Goal: Feedback & Contribution: Contribute content

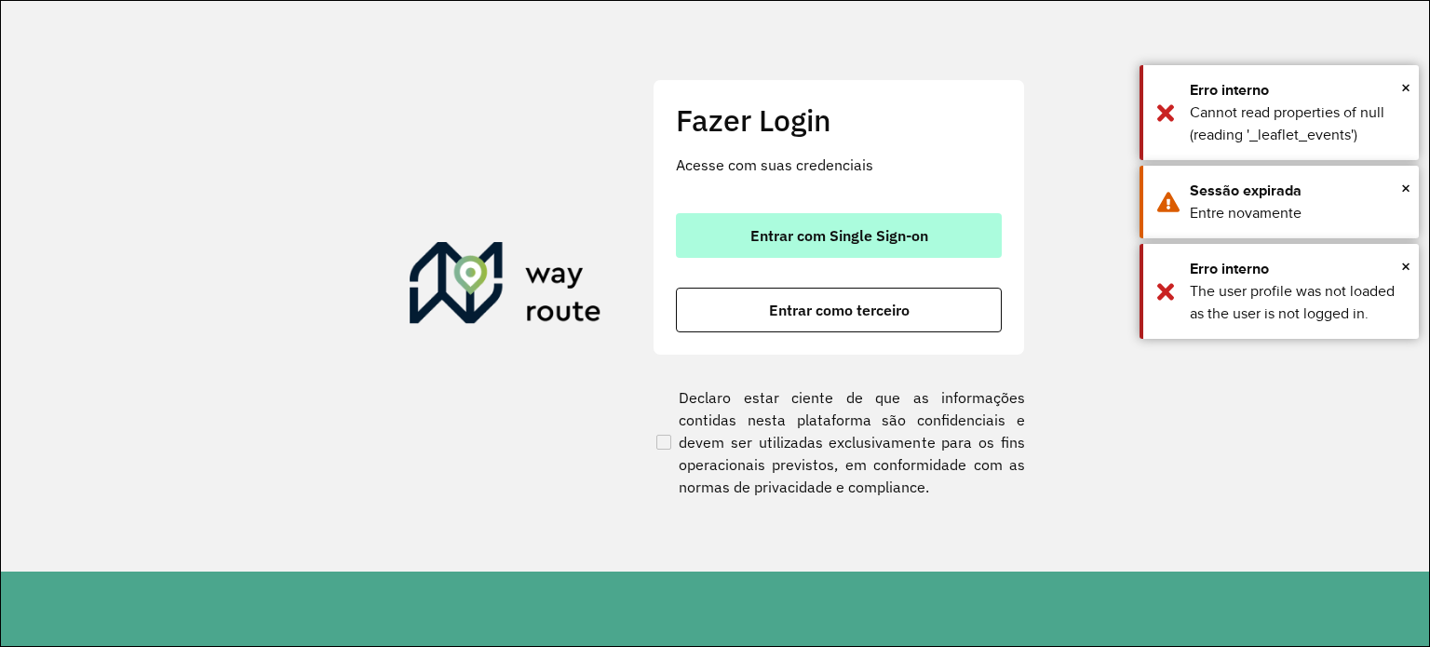
click at [856, 243] on span "Entrar com Single Sign-on" at bounding box center [839, 235] width 178 height 15
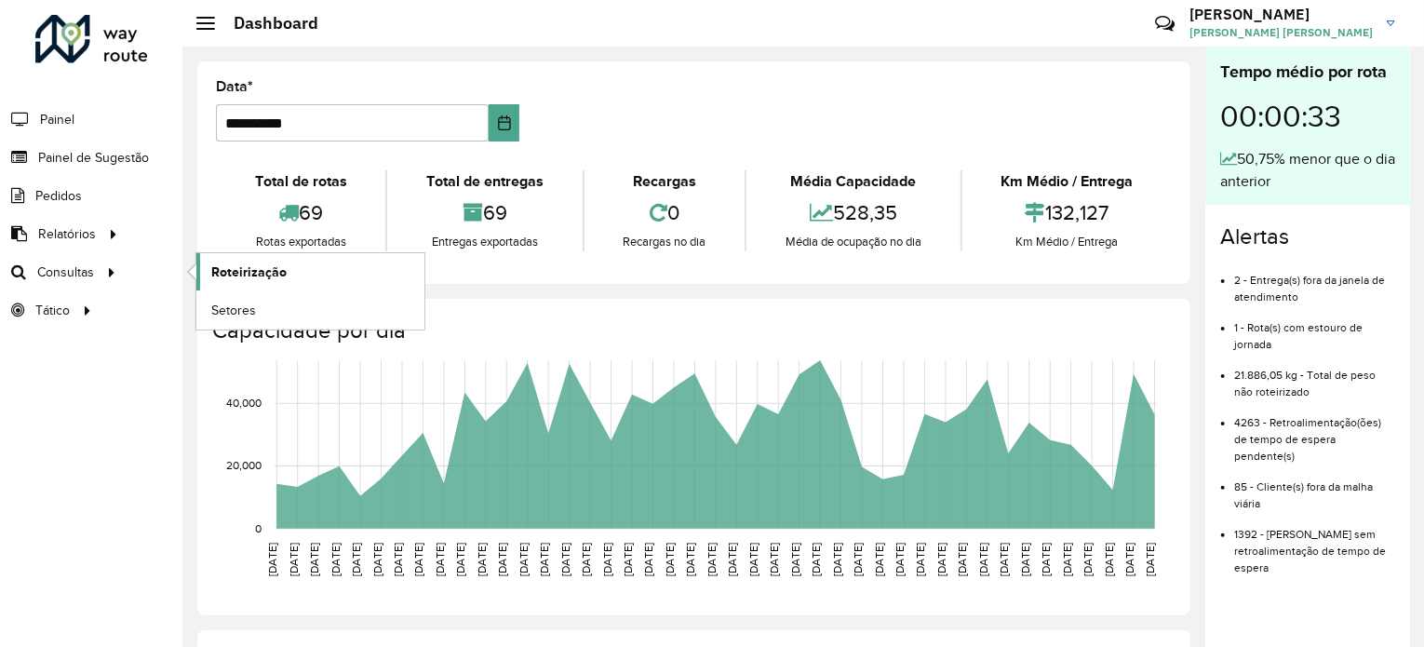
click at [267, 276] on span "Roteirização" at bounding box center [248, 273] width 75 height 20
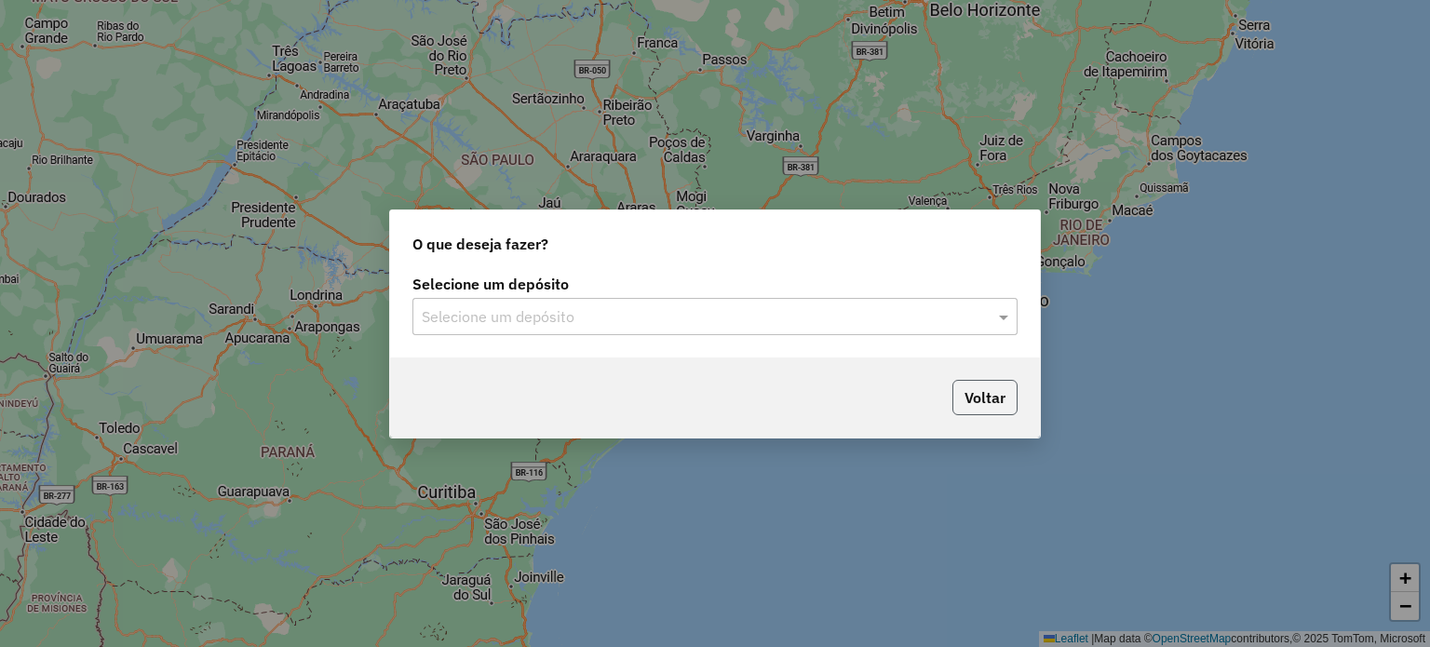
click at [991, 386] on button "Voltar" at bounding box center [984, 397] width 65 height 35
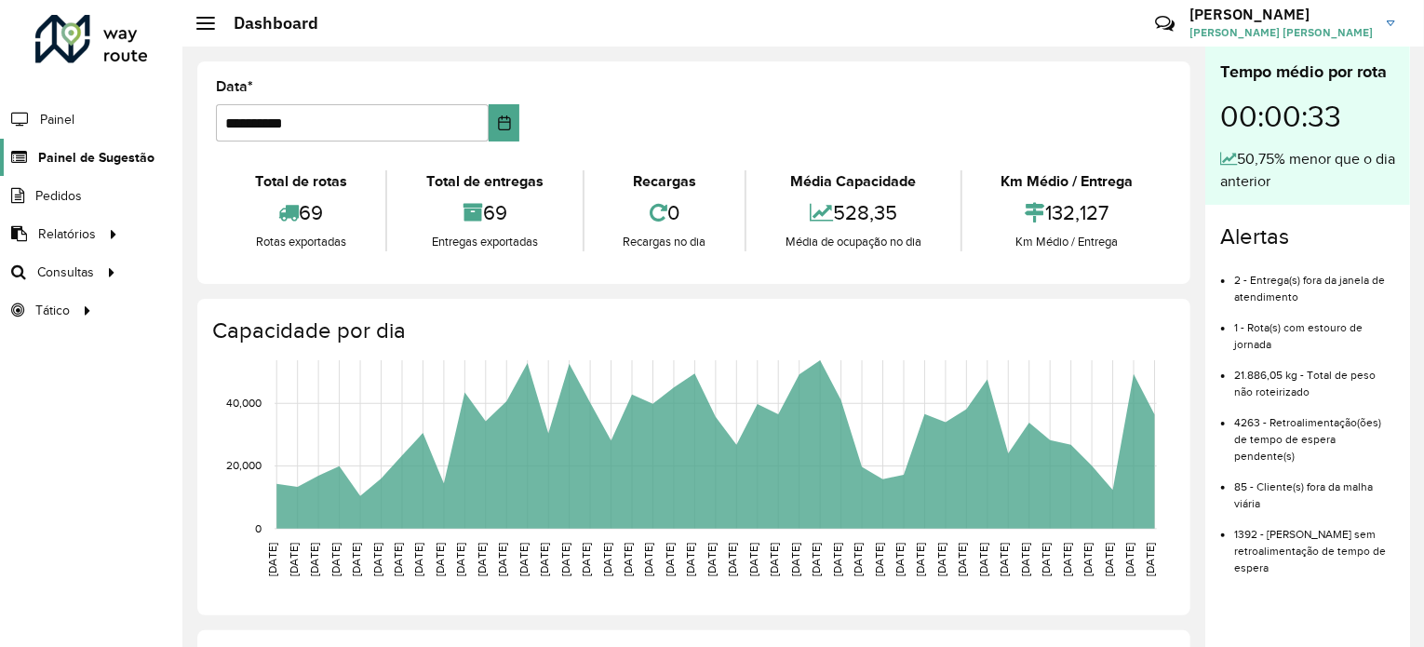
click at [98, 157] on span "Painel de Sugestão" at bounding box center [96, 158] width 116 height 20
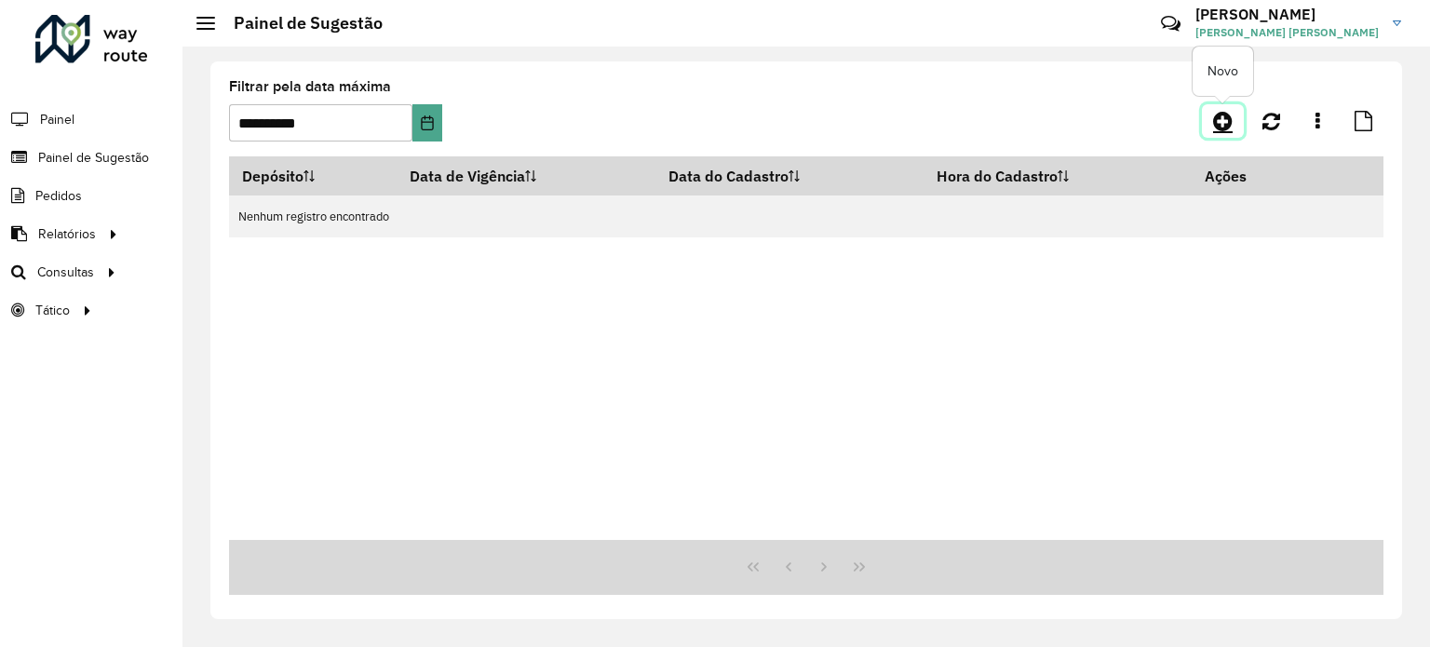
click at [1217, 125] on icon at bounding box center [1223, 121] width 20 height 22
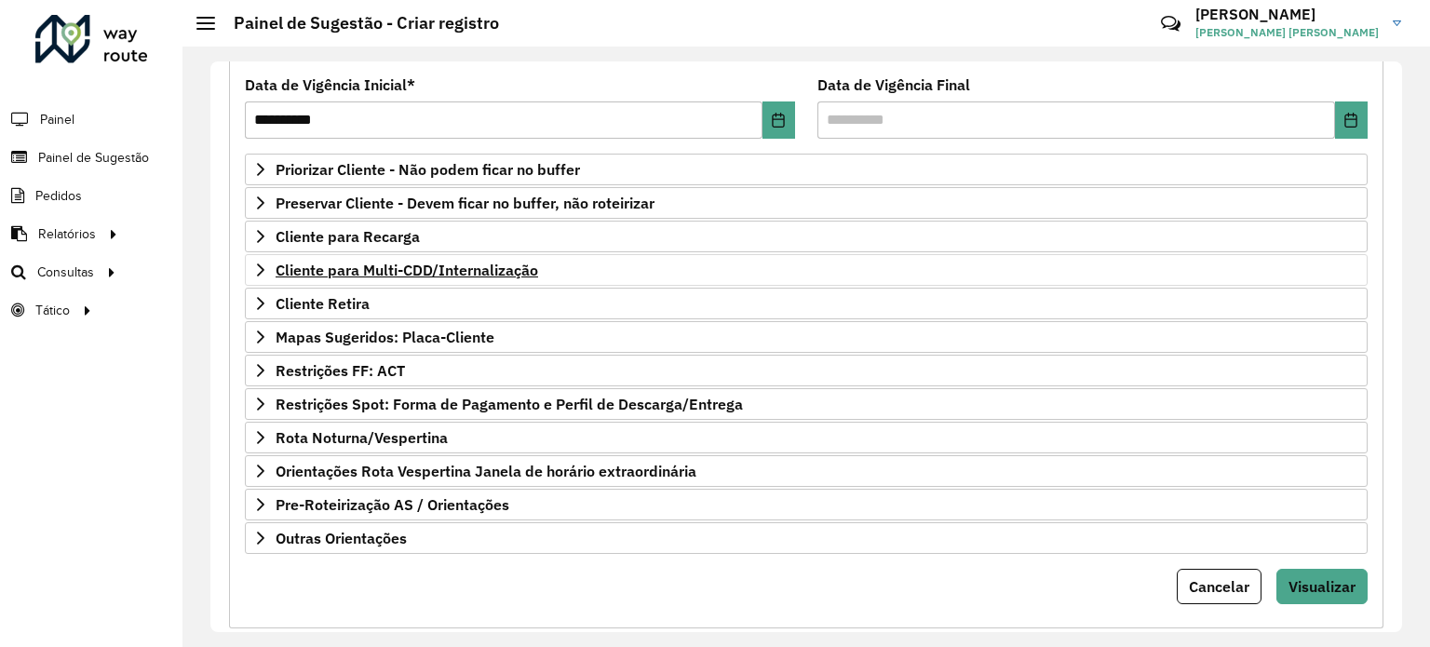
scroll to position [274, 0]
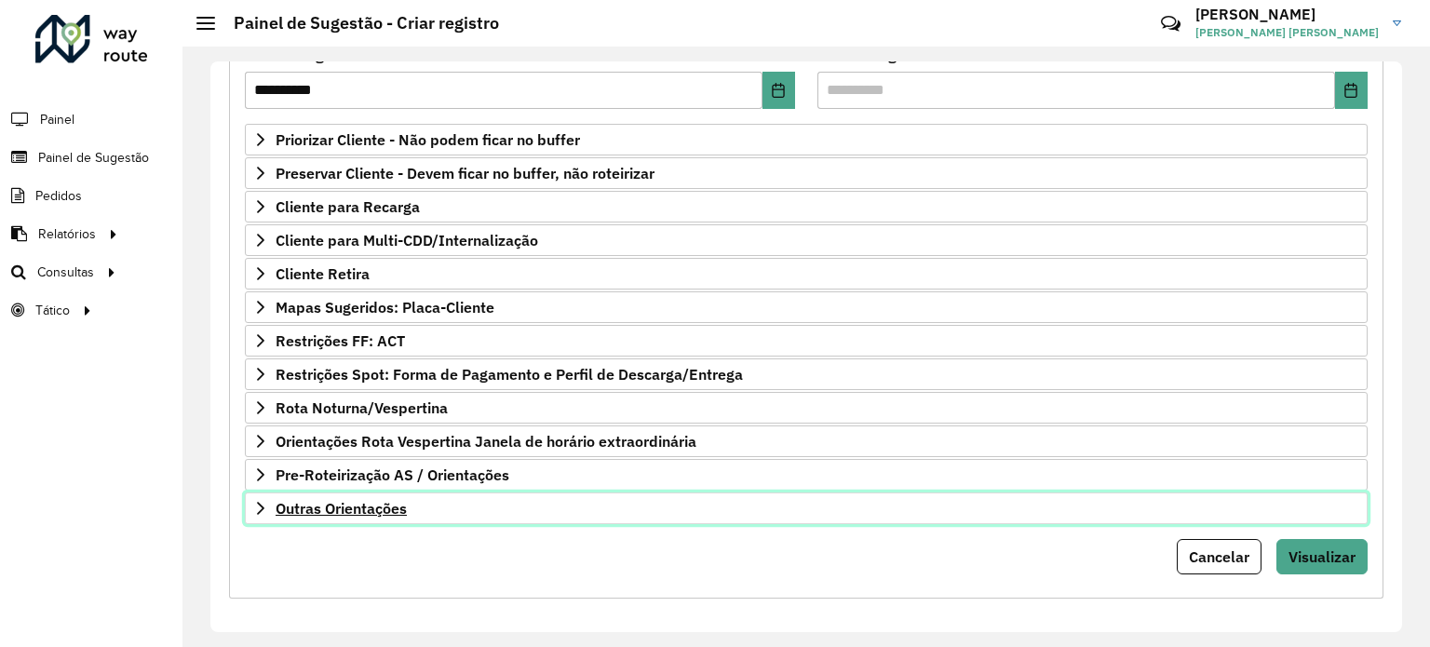
click at [346, 506] on span "Outras Orientações" at bounding box center [341, 508] width 131 height 15
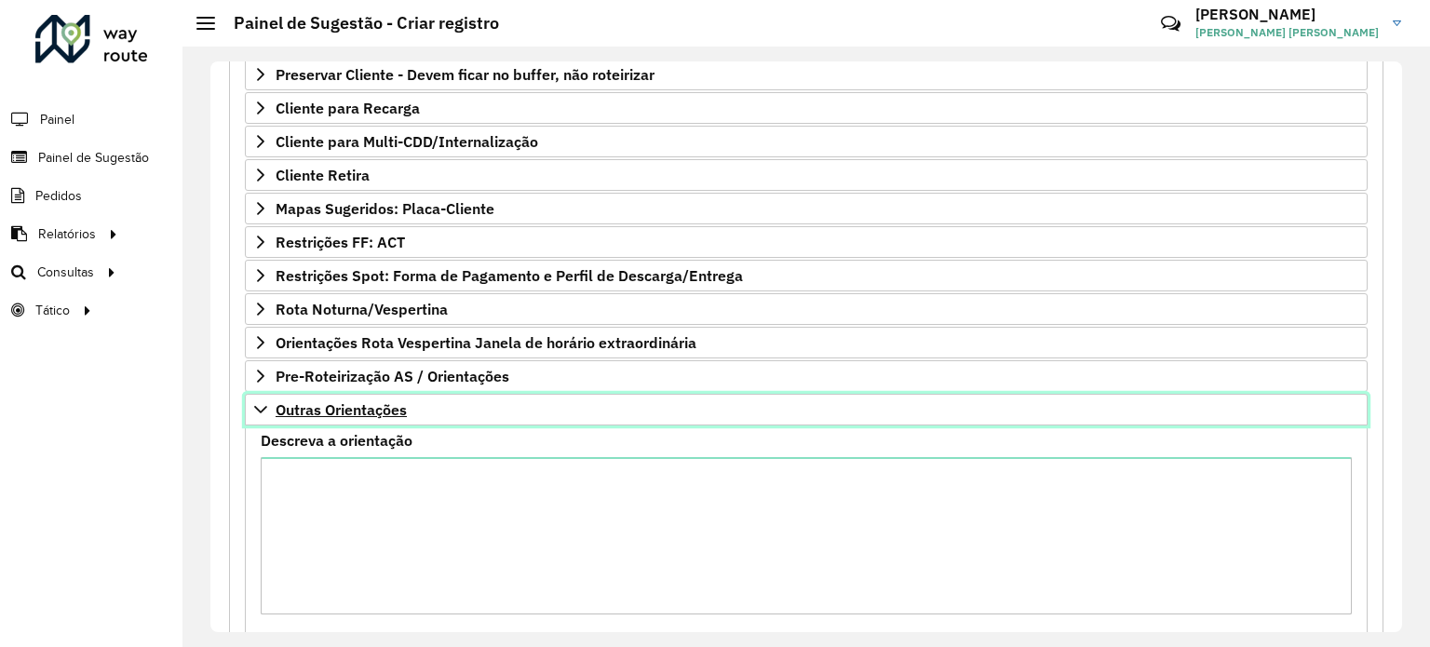
scroll to position [460, 0]
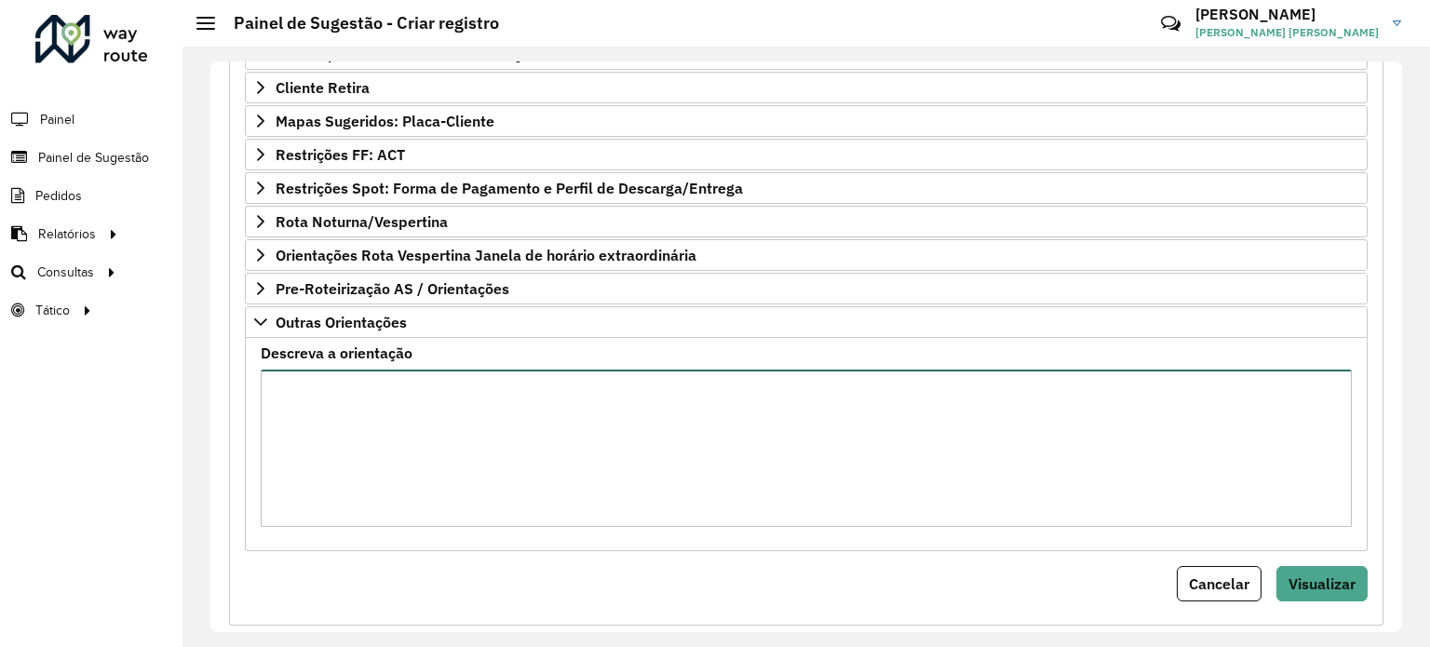
click at [316, 383] on textarea "Descreva a orientação" at bounding box center [806, 448] width 1091 height 157
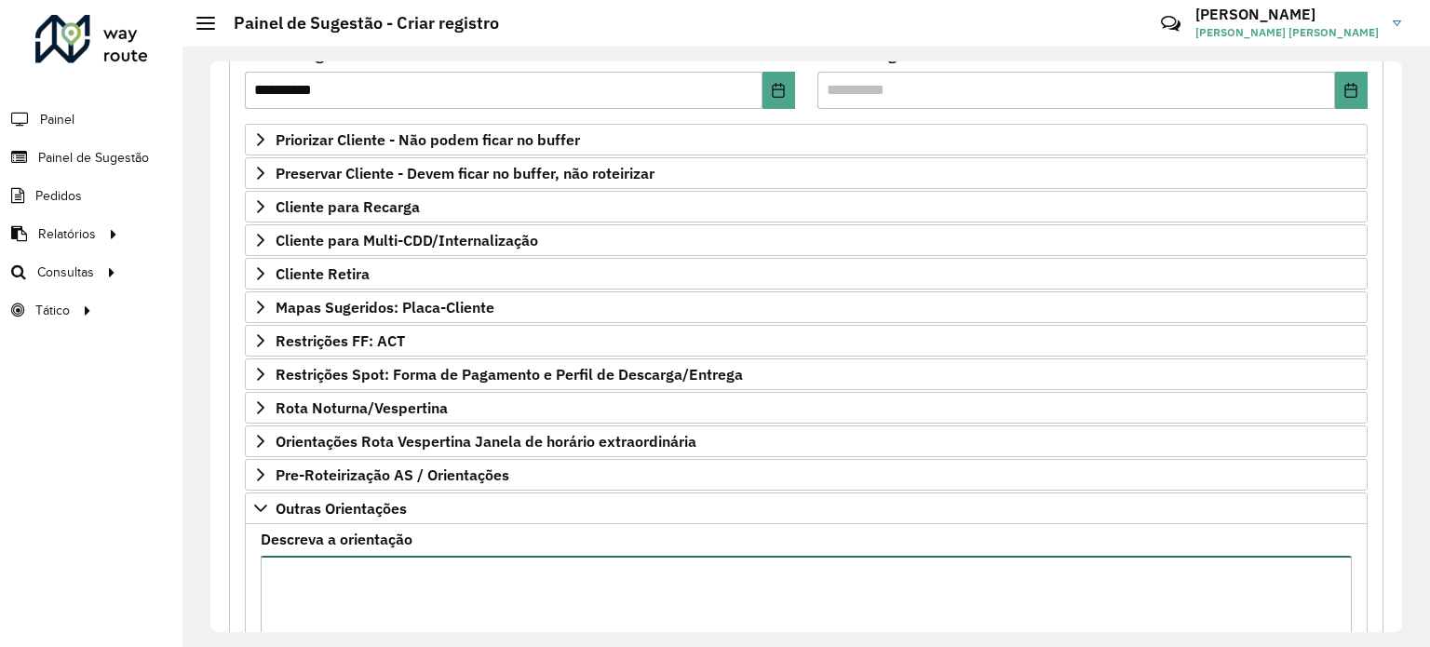
scroll to position [181, 0]
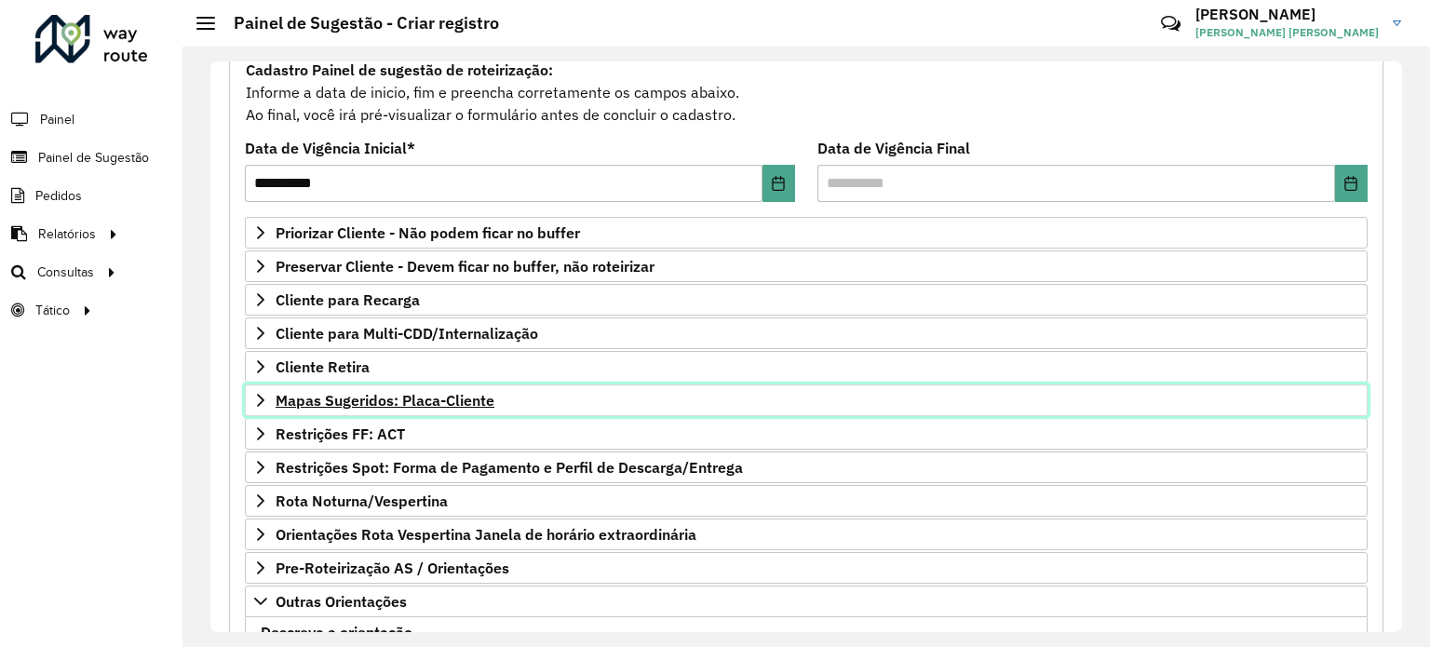
click at [432, 399] on span "Mapas Sugeridos: Placa-Cliente" at bounding box center [385, 400] width 219 height 15
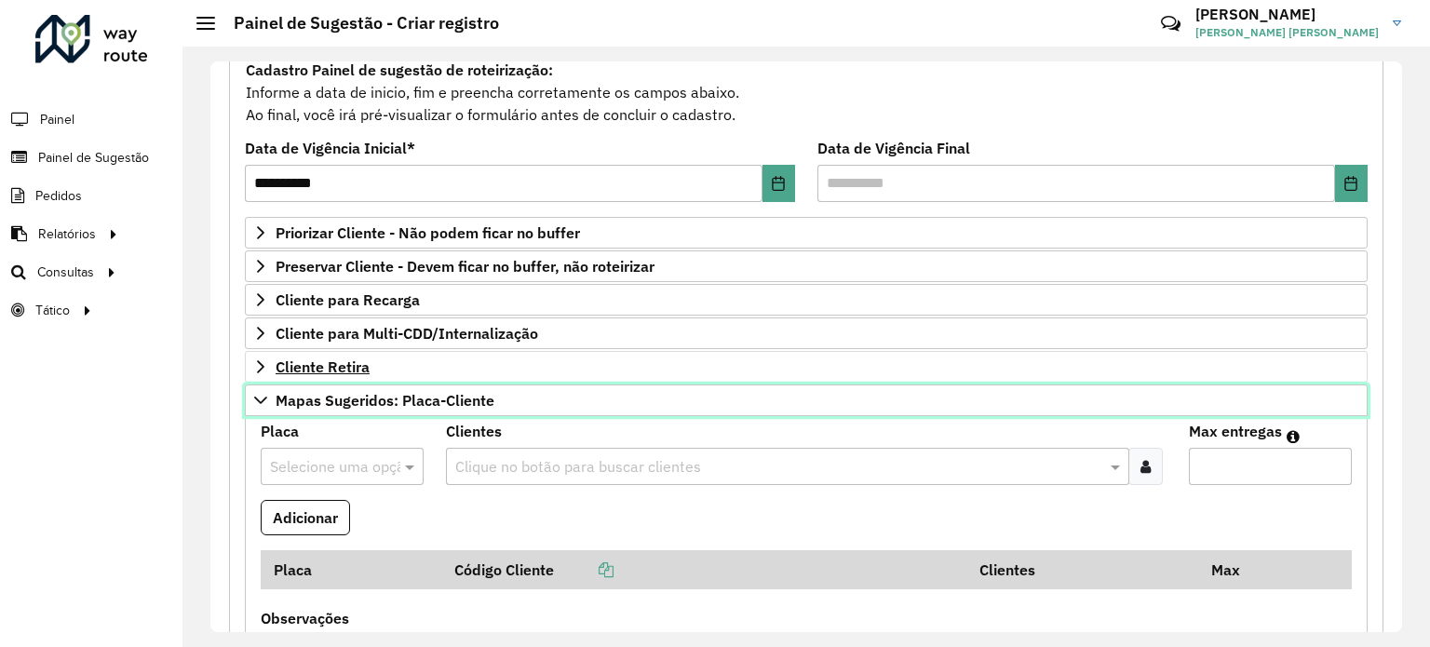
scroll to position [274, 0]
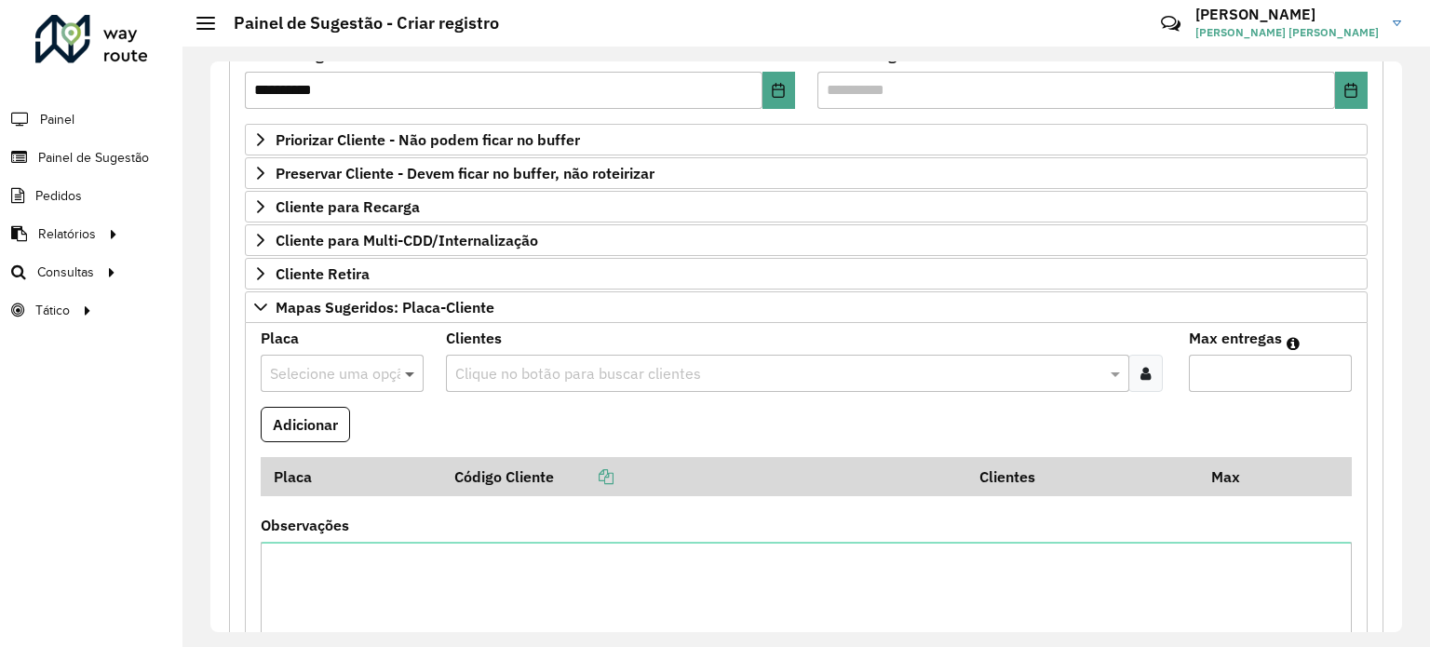
click at [407, 373] on span at bounding box center [411, 373] width 23 height 22
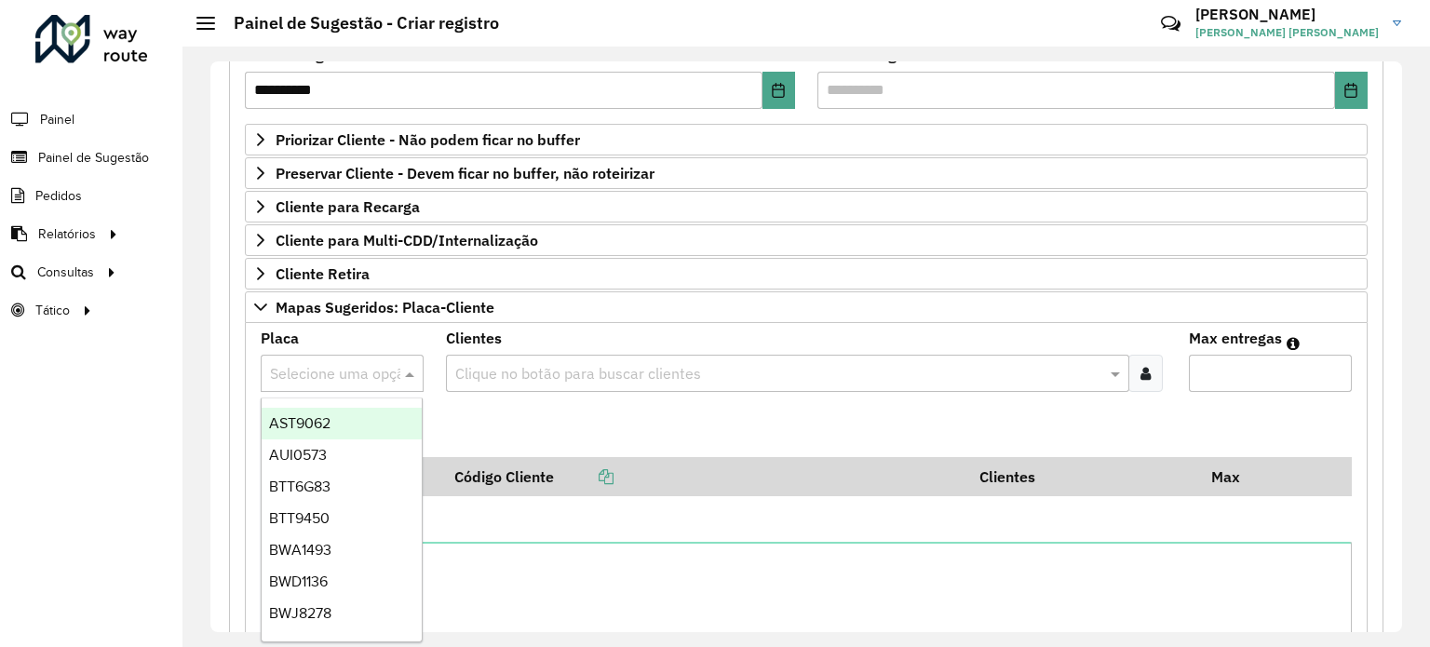
click at [551, 368] on input "text" at bounding box center [778, 374] width 654 height 22
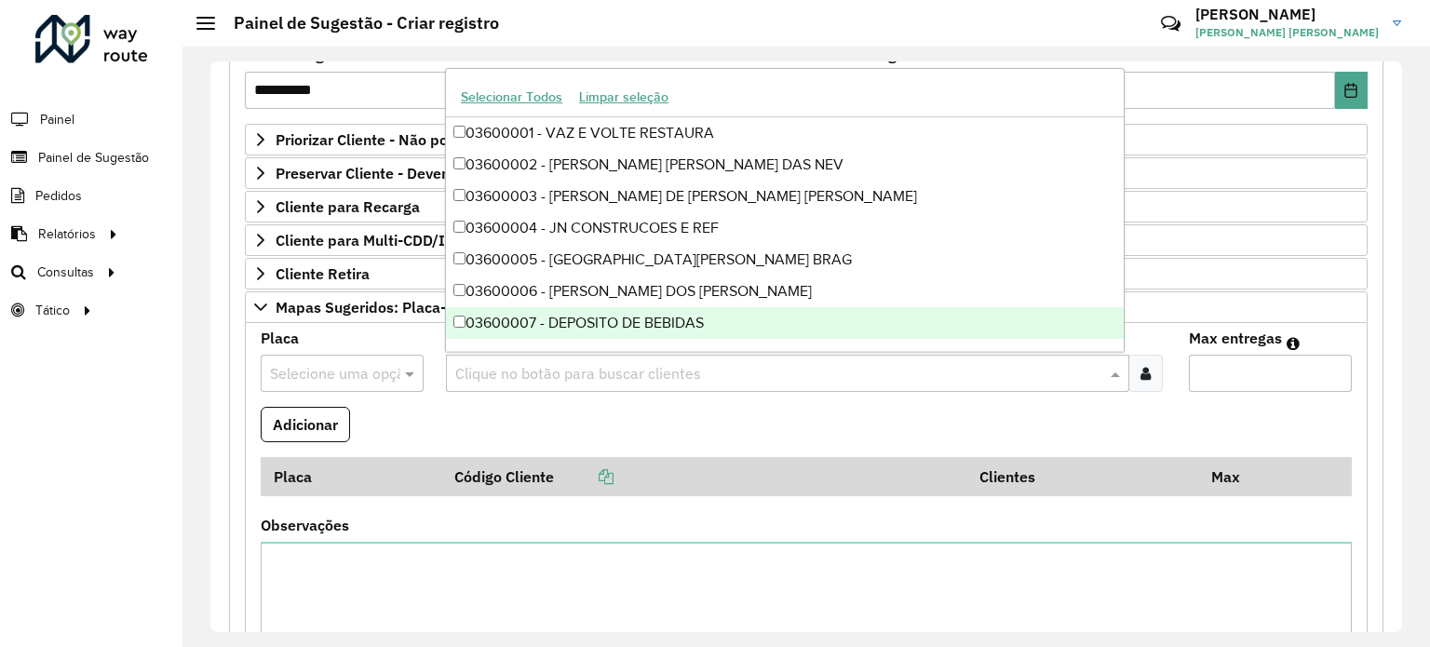
click at [1262, 373] on input "Max entregas" at bounding box center [1270, 373] width 163 height 37
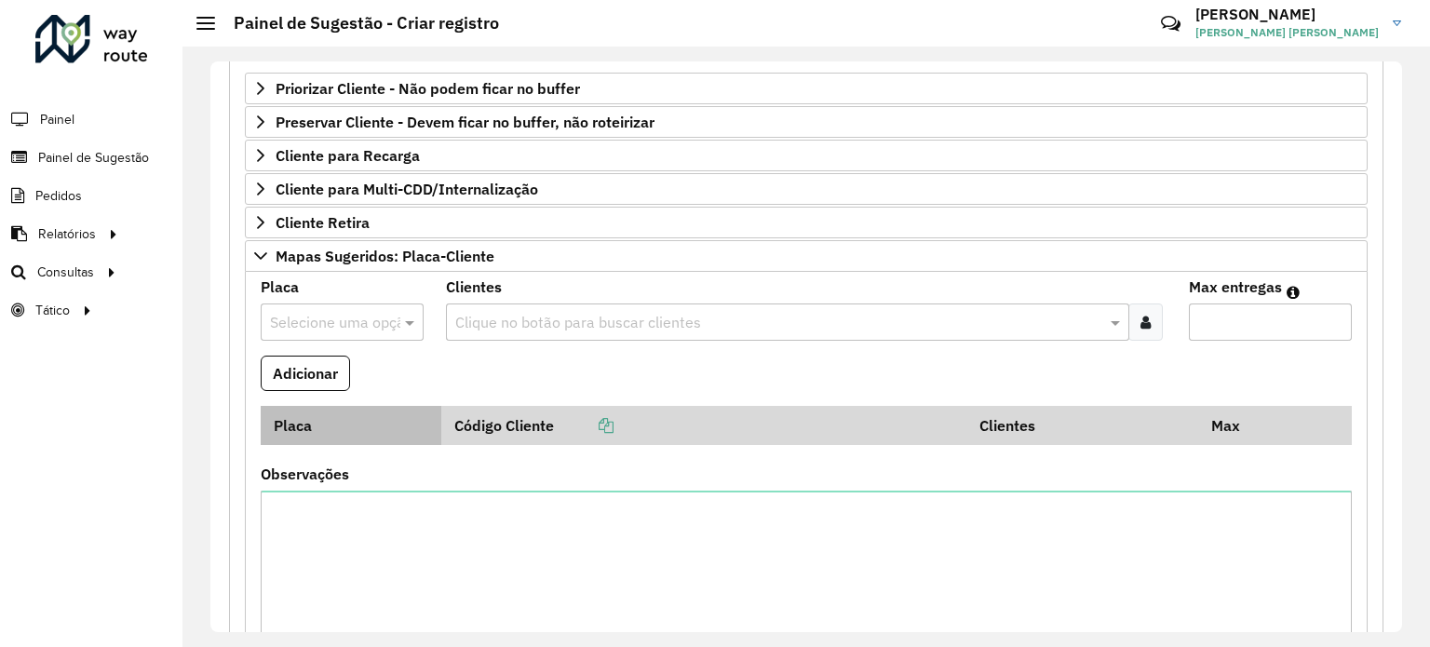
scroll to position [367, 0]
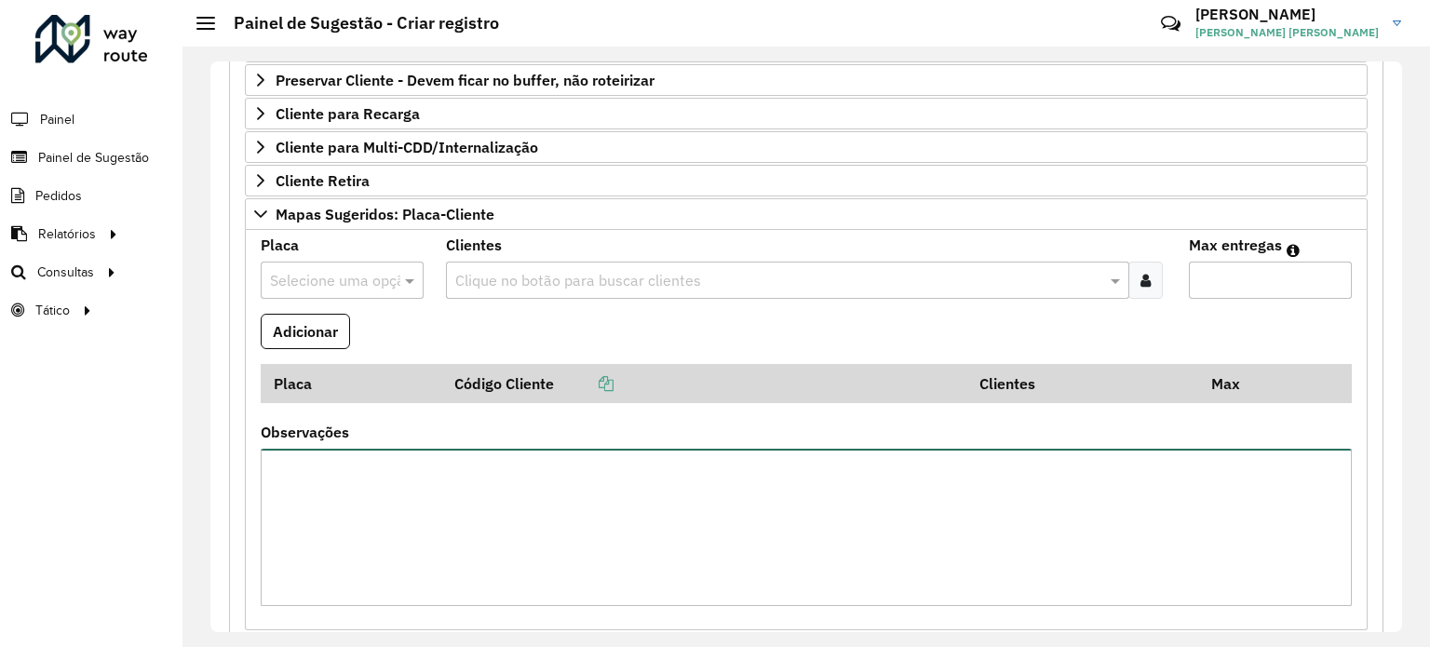
click at [311, 470] on textarea "Observações" at bounding box center [806, 527] width 1091 height 157
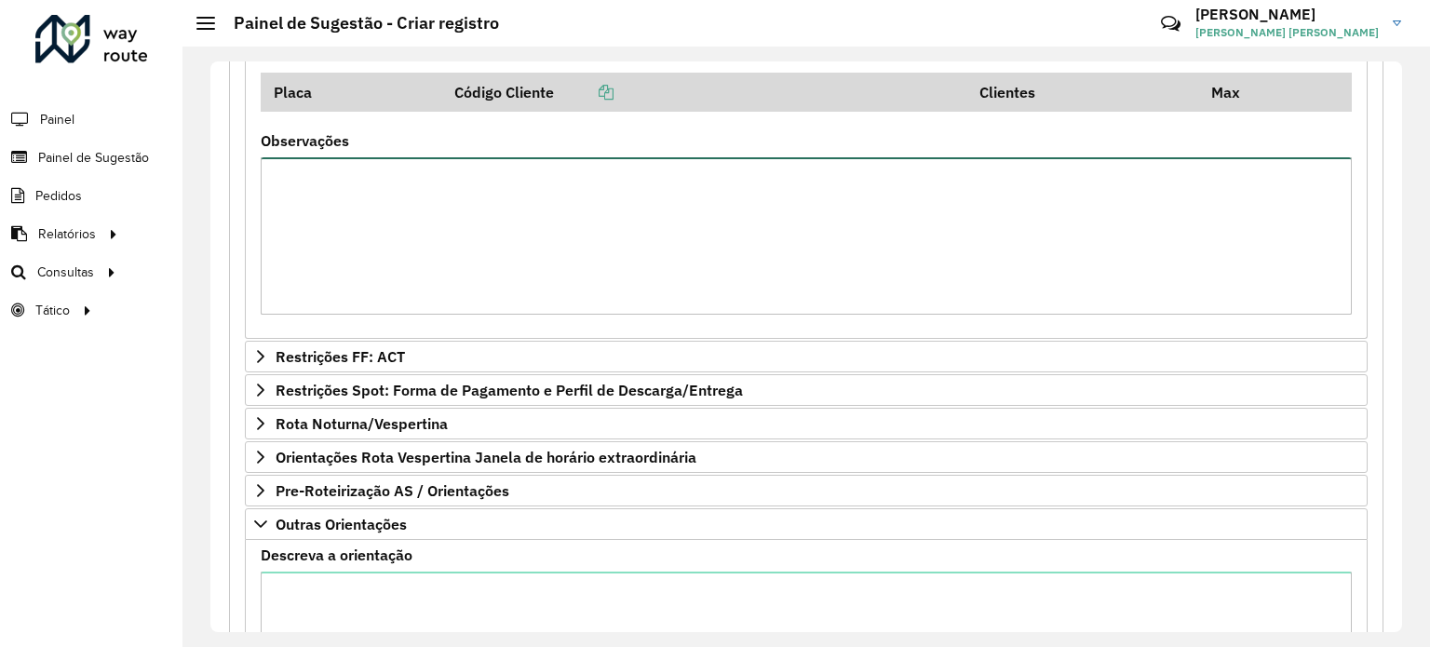
scroll to position [646, 0]
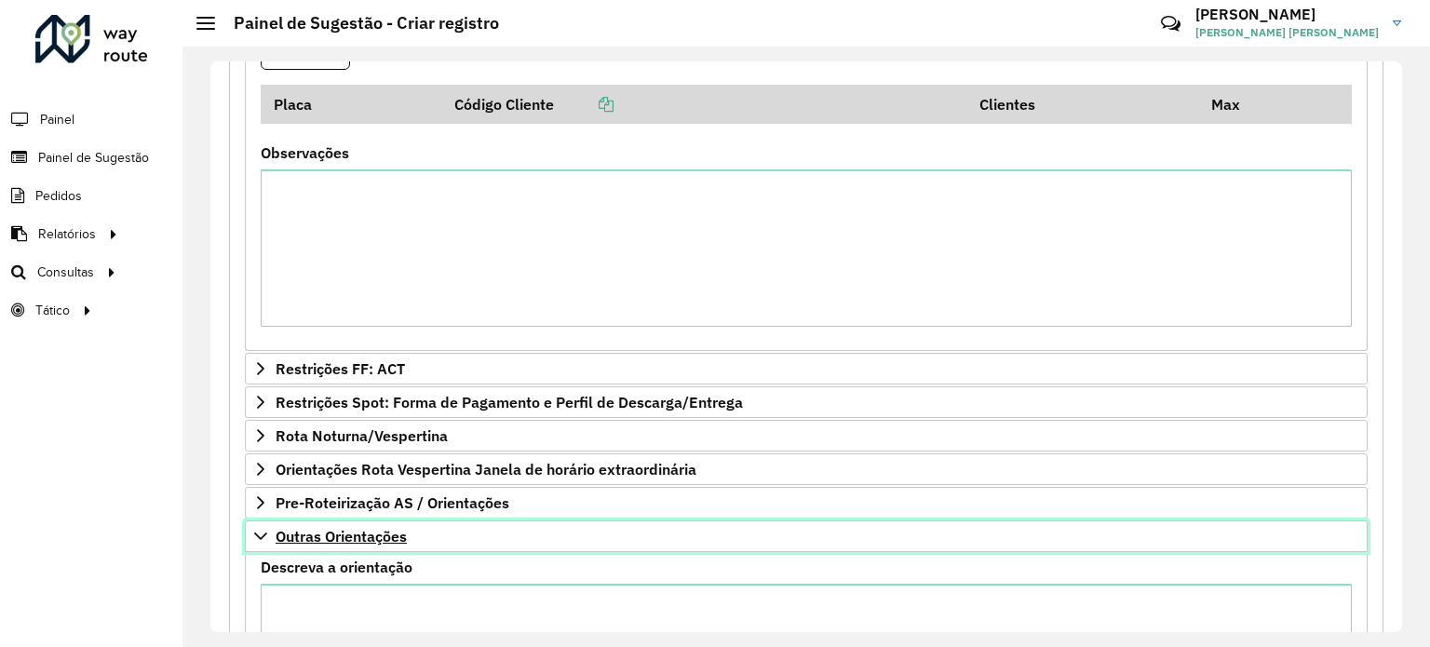
click at [257, 537] on icon at bounding box center [260, 536] width 15 height 15
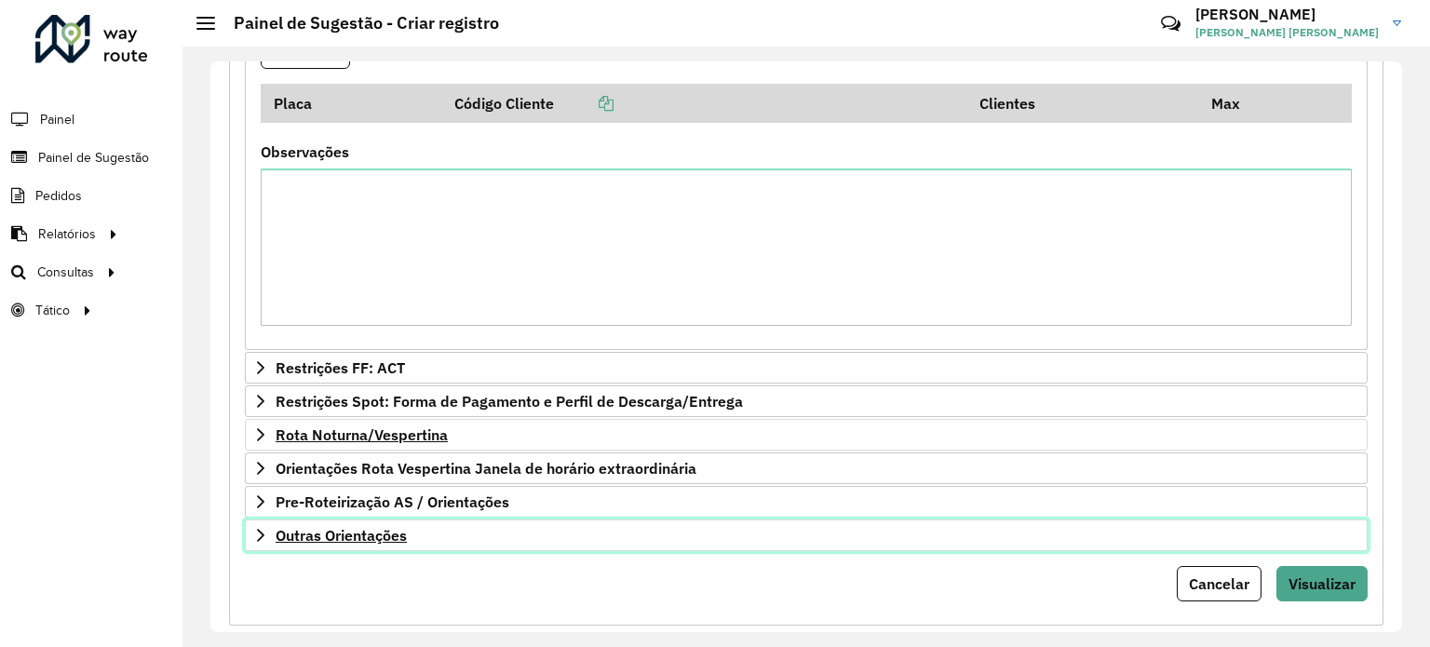
scroll to position [674, 0]
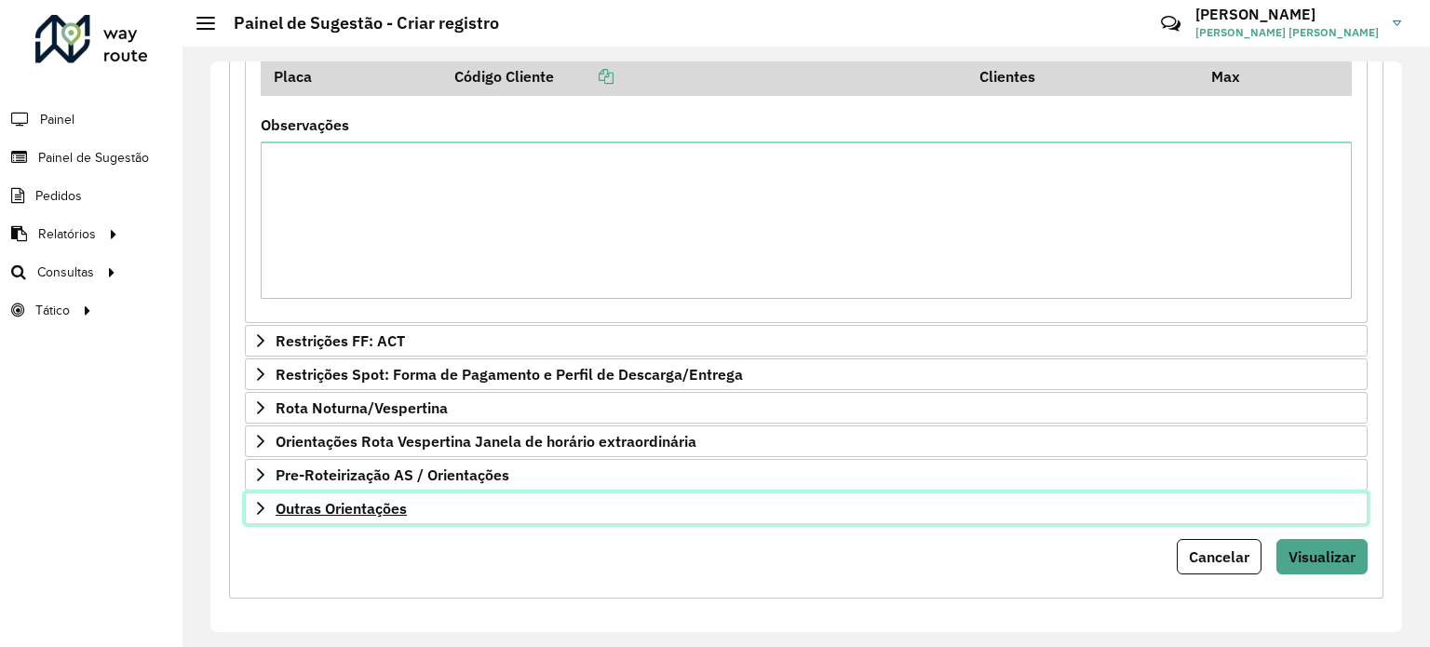
click at [362, 512] on link "Outras Orientações" at bounding box center [806, 508] width 1123 height 32
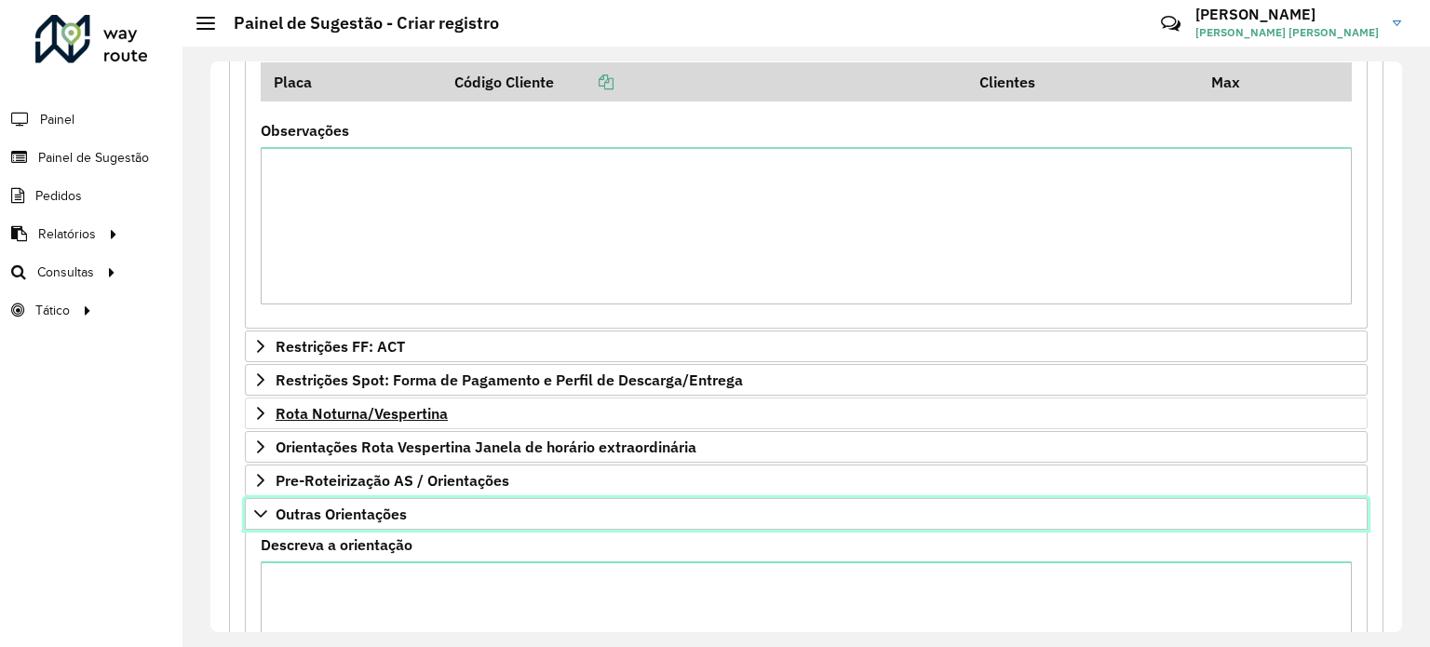
scroll to position [767, 0]
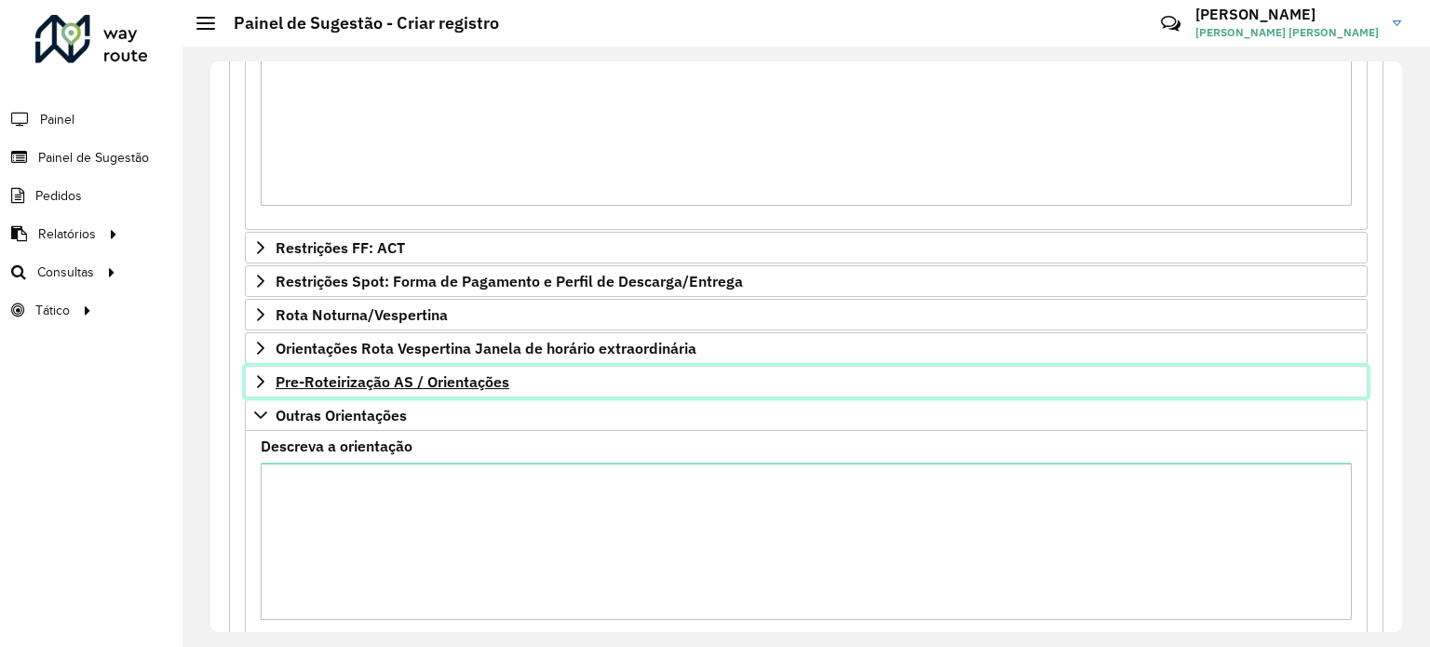
click at [411, 377] on span "Pre-Roteirização AS / Orientações" at bounding box center [393, 381] width 234 height 15
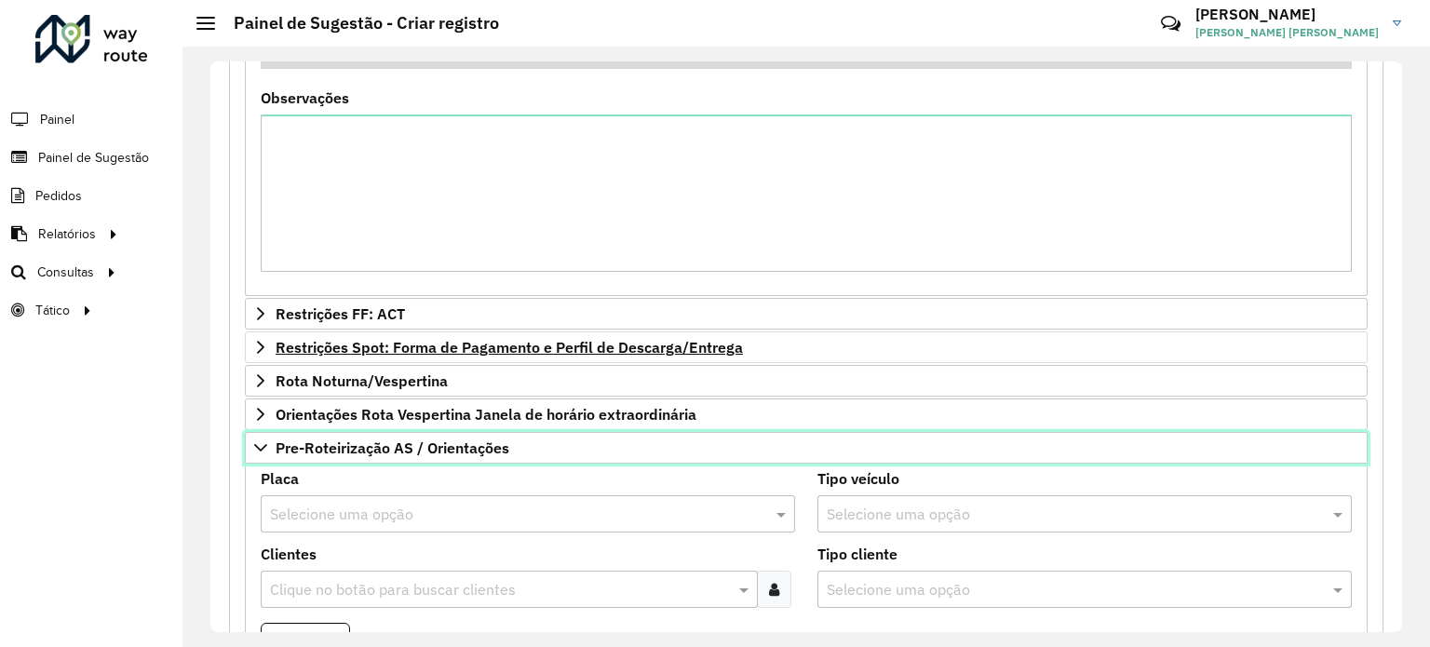
scroll to position [674, 0]
